Goal: Check status: Check status

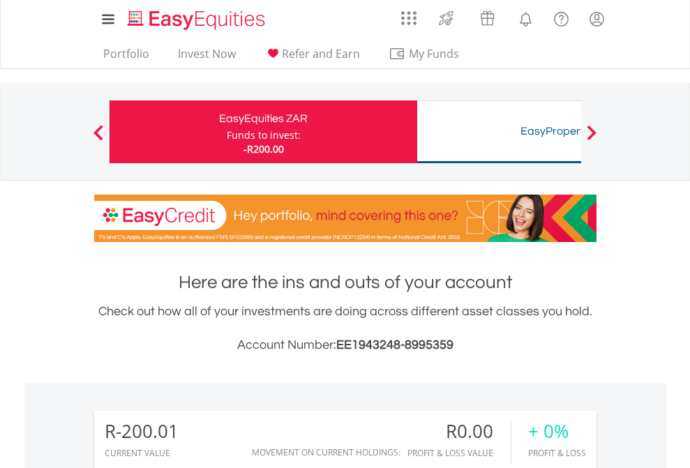
scroll to position [134, 219]
click at [227, 132] on div "Funds to invest:" at bounding box center [264, 135] width 74 height 14
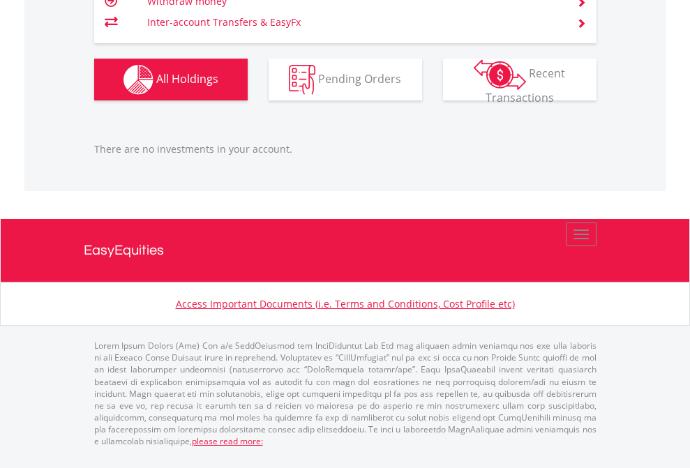
scroll to position [134, 219]
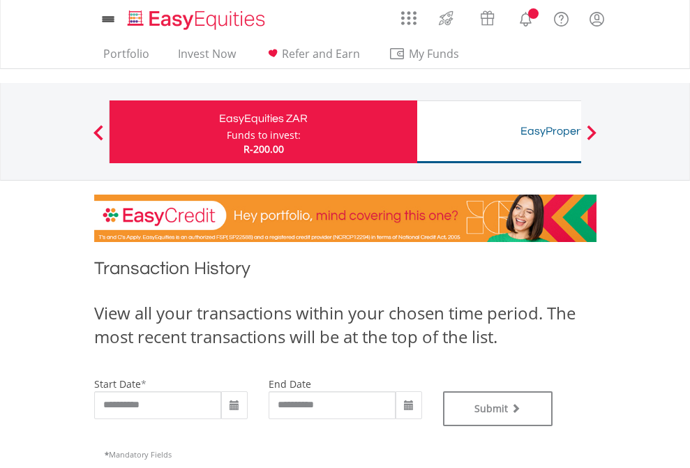
click at [227, 132] on div "Funds to invest:" at bounding box center [264, 135] width 74 height 14
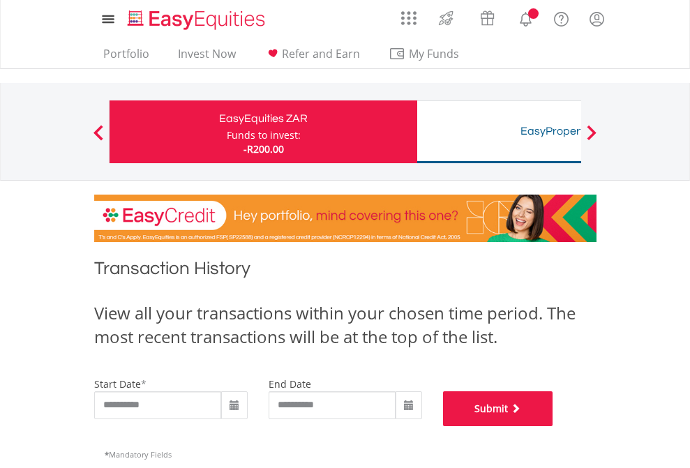
click at [553, 426] on button "Submit" at bounding box center [498, 409] width 110 height 35
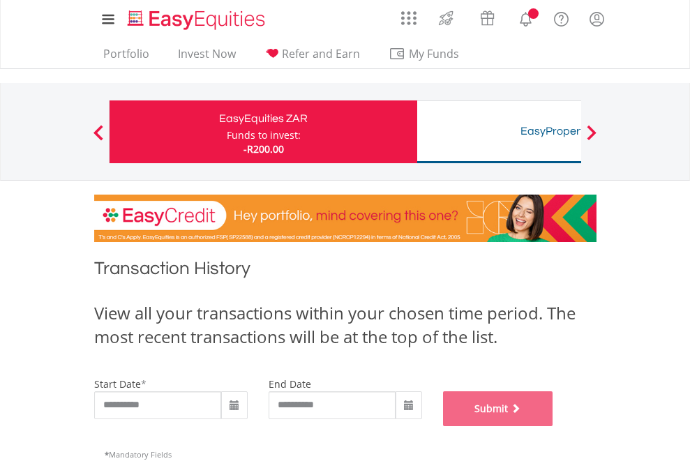
scroll to position [566, 0]
